Goal: Book appointment/travel/reservation

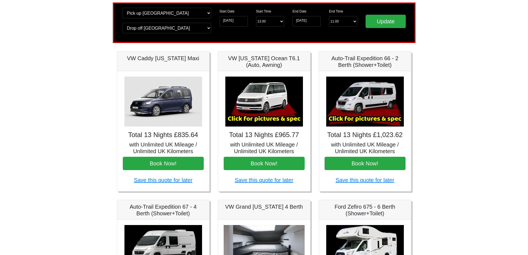
scroll to position [21, 0]
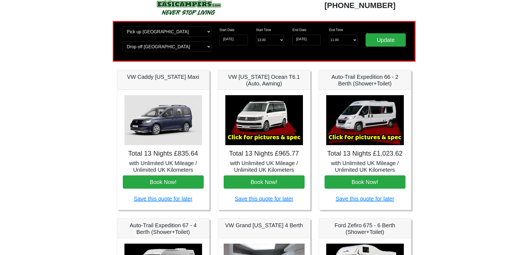
click at [271, 138] on img at bounding box center [265, 120] width 78 height 50
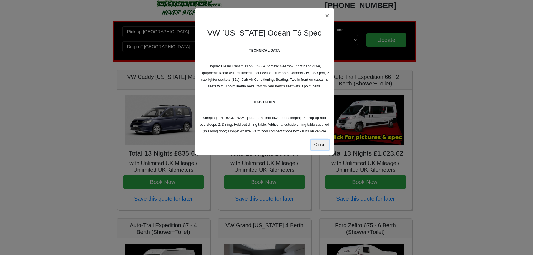
click at [322, 143] on button "Close" at bounding box center [319, 145] width 19 height 11
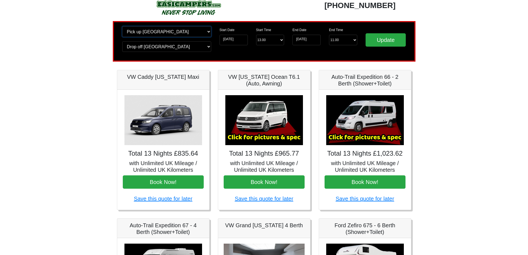
click at [201, 29] on select "Change pick up location? Pick up Manchester Airport Birmingham Airport Blackbur…" at bounding box center [166, 31] width 89 height 11
select select "QUE1"
click at [122, 26] on select "Change pick up location? Pick up Manchester Airport Birmingham Airport Blackbur…" at bounding box center [166, 31] width 89 height 11
click at [205, 45] on select "Change drop off location? Drop off Manchester Airport Birmingham Airport Blackb…" at bounding box center [166, 46] width 89 height 11
select select "QUE1"
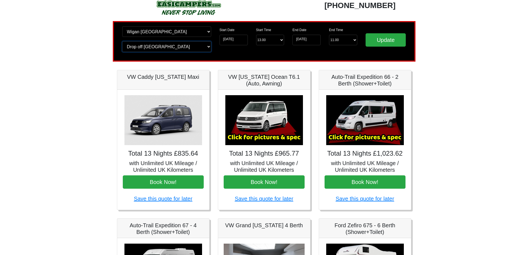
click at [122, 41] on select "Change drop off location? Drop off Manchester Airport Birmingham Airport Blackb…" at bounding box center [166, 46] width 89 height 11
click at [378, 39] on input "Update" at bounding box center [386, 39] width 40 height 13
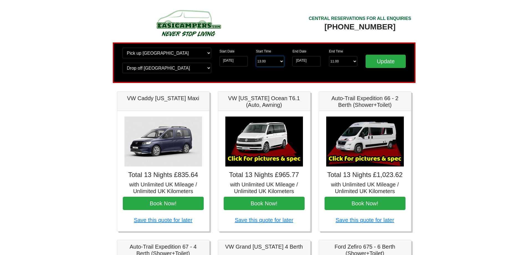
click at [280, 59] on select "Start Time 13.00 -------- 11.00 am ([DATE] & [DATE] Only) 12.00 pm ([DATE]) 13.…" at bounding box center [270, 61] width 28 height 11
click at [279, 60] on select "Start Time 13.00 -------- 11.00 am ([DATE] & [DATE] Only) 12.00 pm ([DATE]) 13.…" at bounding box center [270, 61] width 28 height 11
click at [347, 62] on select "End Time 11.00 -------- 08.00 am 09.00 am 10.00 am 11.00 am ([DATE] Only)" at bounding box center [343, 61] width 28 height 11
select select "11.00"
click at [329, 56] on select "End Time 11.00 -------- 08.00 am 09.00 am 10.00 am 11.00 am ([DATE] Only)" at bounding box center [343, 61] width 28 height 11
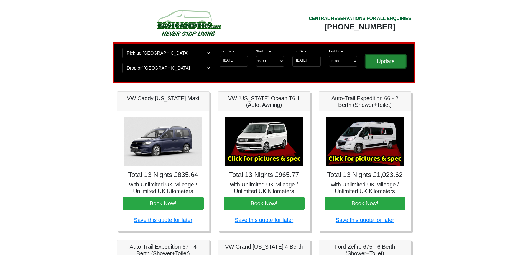
click at [384, 62] on input "Update" at bounding box center [386, 61] width 40 height 13
